Goal: Entertainment & Leisure: Consume media (video, audio)

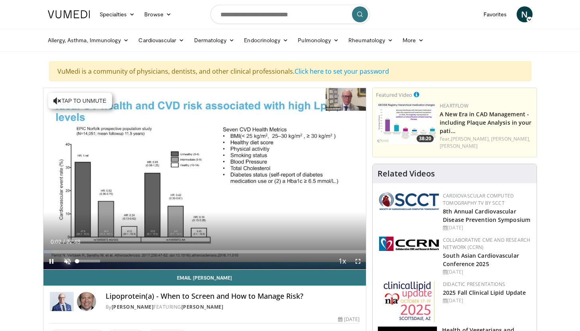
click at [67, 260] on span "Video Player" at bounding box center [67, 261] width 16 height 16
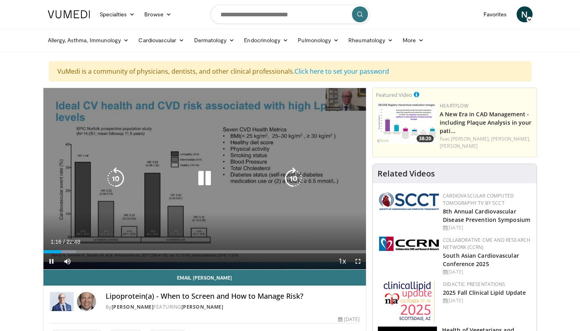
click at [60, 236] on div "10 seconds Tap to unmute" at bounding box center [204, 178] width 323 height 181
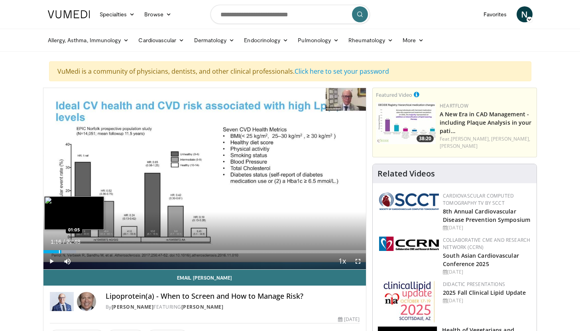
click at [59, 252] on div "Progress Bar" at bounding box center [59, 251] width 1 height 3
click at [51, 259] on span "Video Player" at bounding box center [51, 261] width 16 height 16
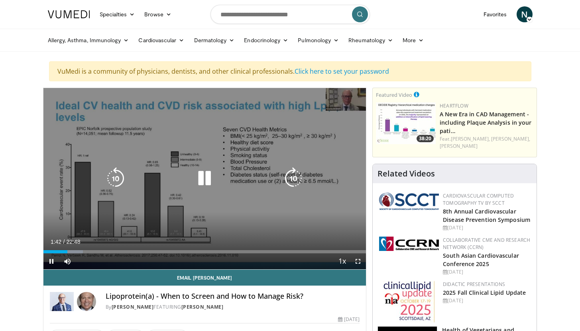
click at [130, 196] on div "10 seconds Tap to unmute" at bounding box center [204, 178] width 323 height 181
click at [234, 152] on div "10 seconds Tap to unmute" at bounding box center [204, 178] width 323 height 181
click at [213, 143] on div "10 seconds Tap to unmute" at bounding box center [204, 178] width 323 height 181
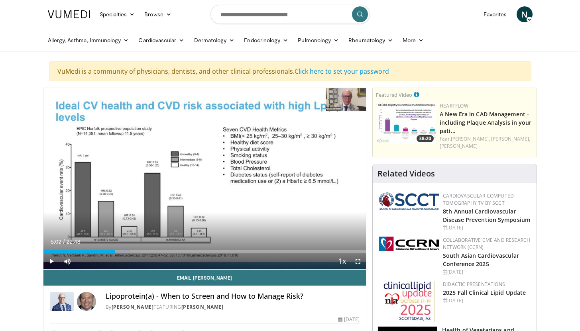
click at [213, 143] on div "10 seconds Tap to unmute" at bounding box center [204, 178] width 323 height 181
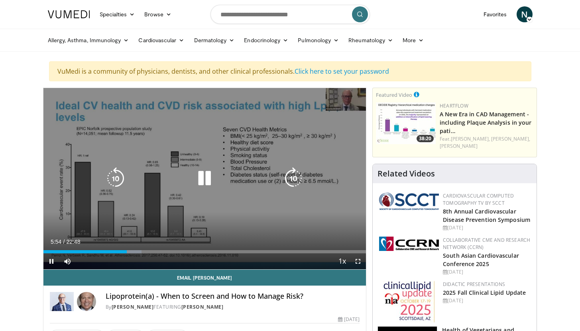
click at [207, 179] on icon "Video Player" at bounding box center [204, 178] width 22 height 22
click at [170, 194] on div "10 seconds Tap to unmute" at bounding box center [204, 178] width 323 height 181
click at [129, 176] on div "Video Player" at bounding box center [205, 179] width 194 height 16
click at [151, 193] on div "10 seconds Tap to unmute" at bounding box center [204, 178] width 323 height 181
click at [202, 179] on icon "Video Player" at bounding box center [204, 178] width 22 height 22
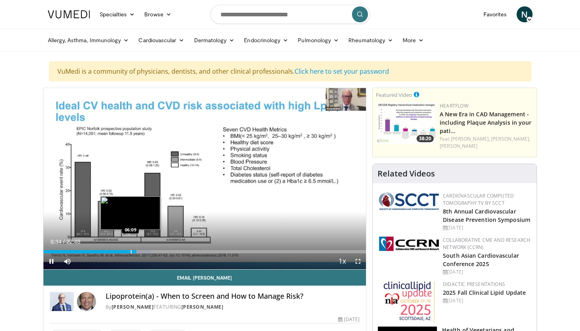
click at [131, 252] on div "Progress Bar" at bounding box center [131, 251] width 1 height 3
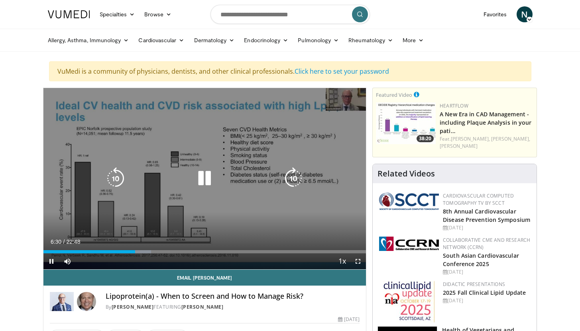
click at [167, 200] on div "10 seconds Tap to unmute" at bounding box center [204, 178] width 323 height 181
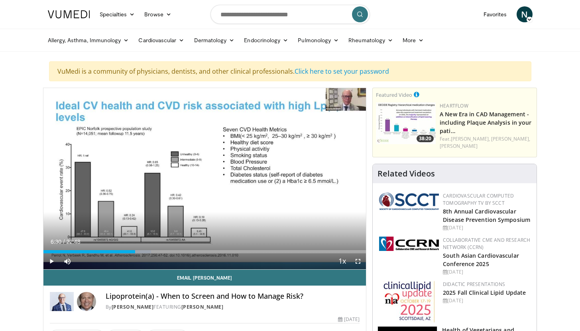
click at [167, 200] on div "10 seconds Tap to unmute" at bounding box center [204, 178] width 323 height 181
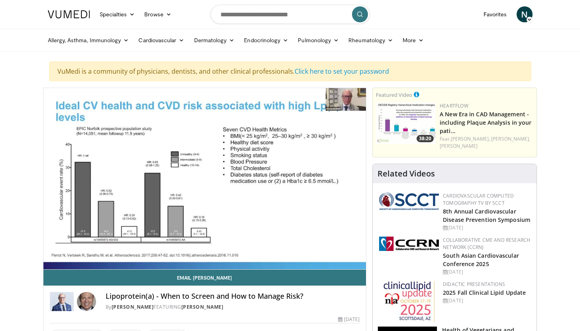
click at [167, 200] on div "10 seconds Tap to unmute" at bounding box center [204, 178] width 323 height 181
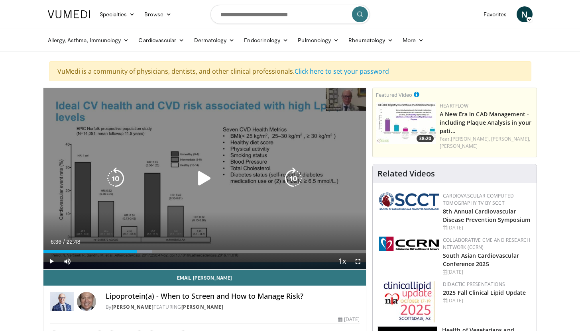
click at [202, 178] on icon "Video Player" at bounding box center [204, 178] width 22 height 22
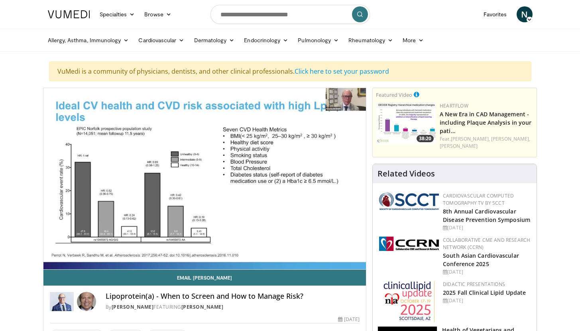
click at [250, 179] on div "10 seconds Tap to unmute" at bounding box center [204, 178] width 323 height 181
